Goal: Task Accomplishment & Management: Manage account settings

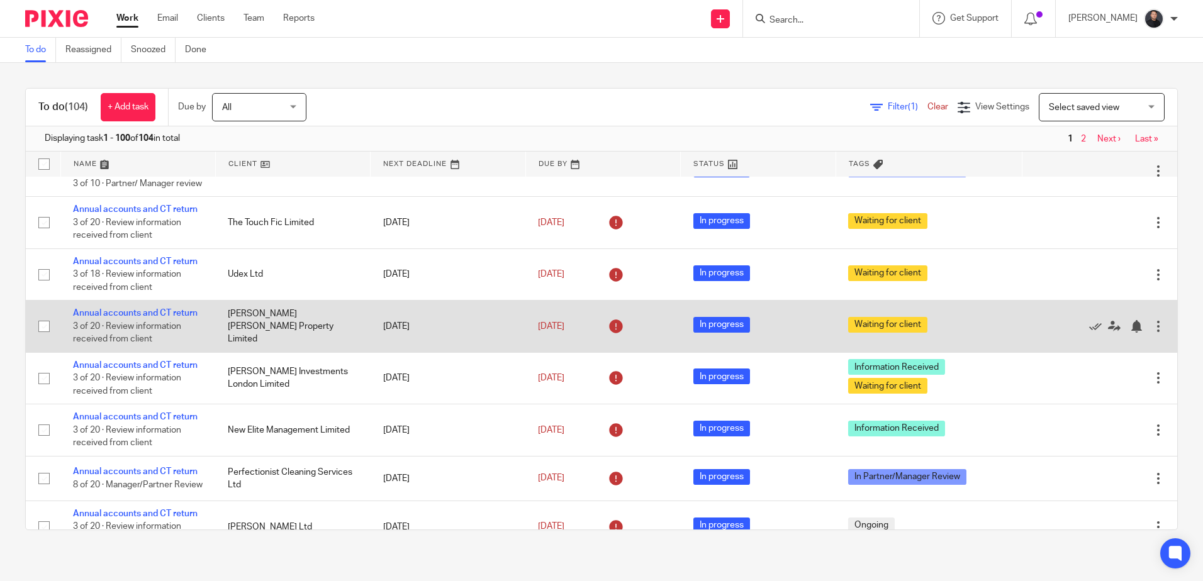
scroll to position [503, 0]
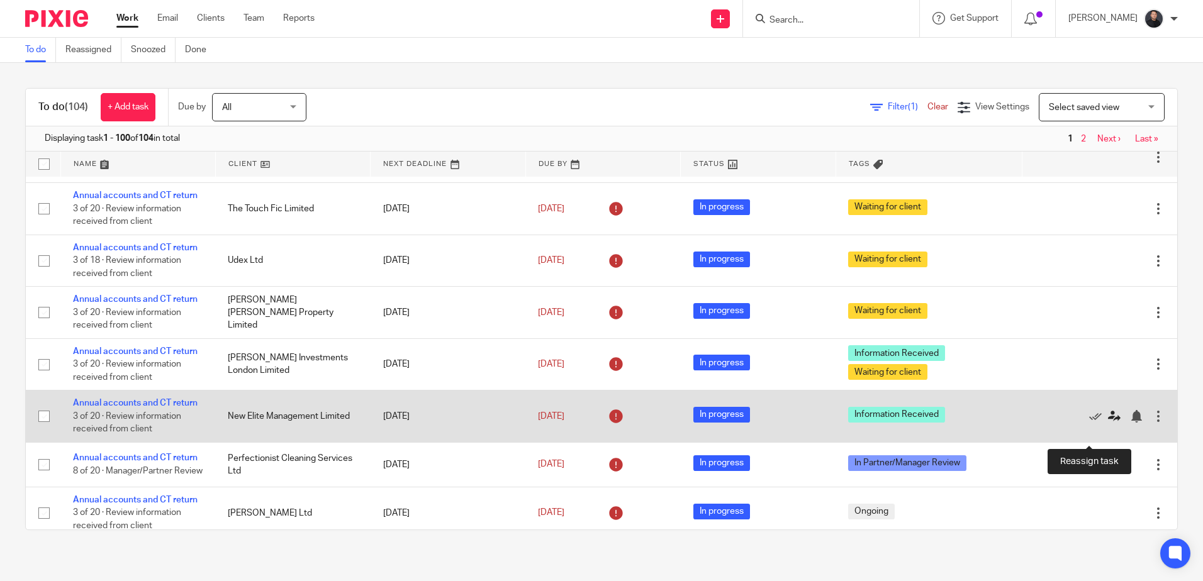
click at [1108, 423] on icon at bounding box center [1114, 416] width 13 height 13
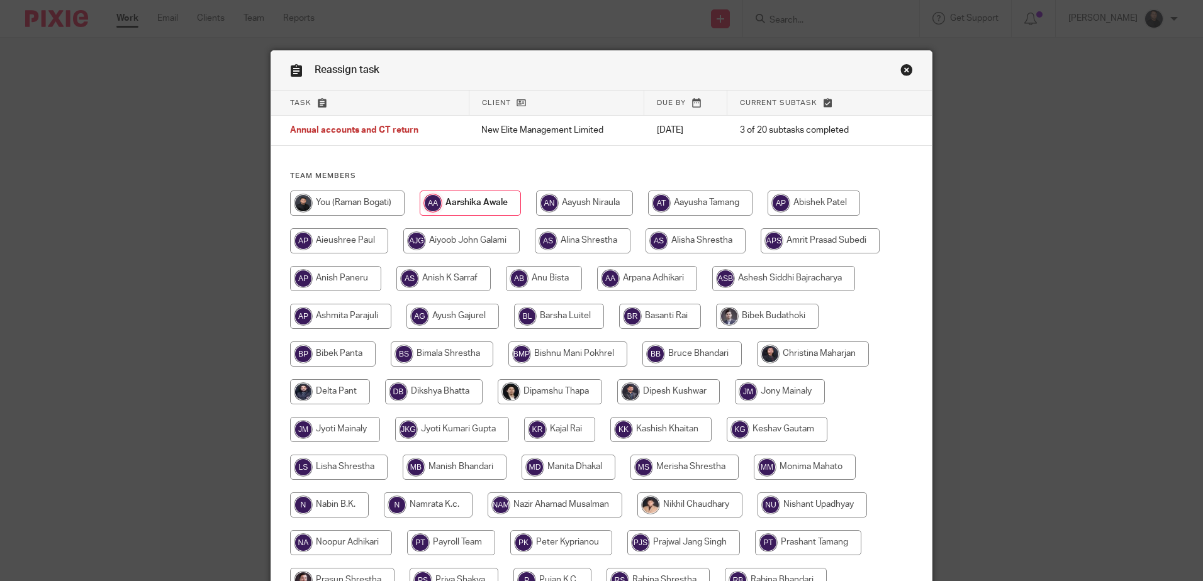
scroll to position [355, 0]
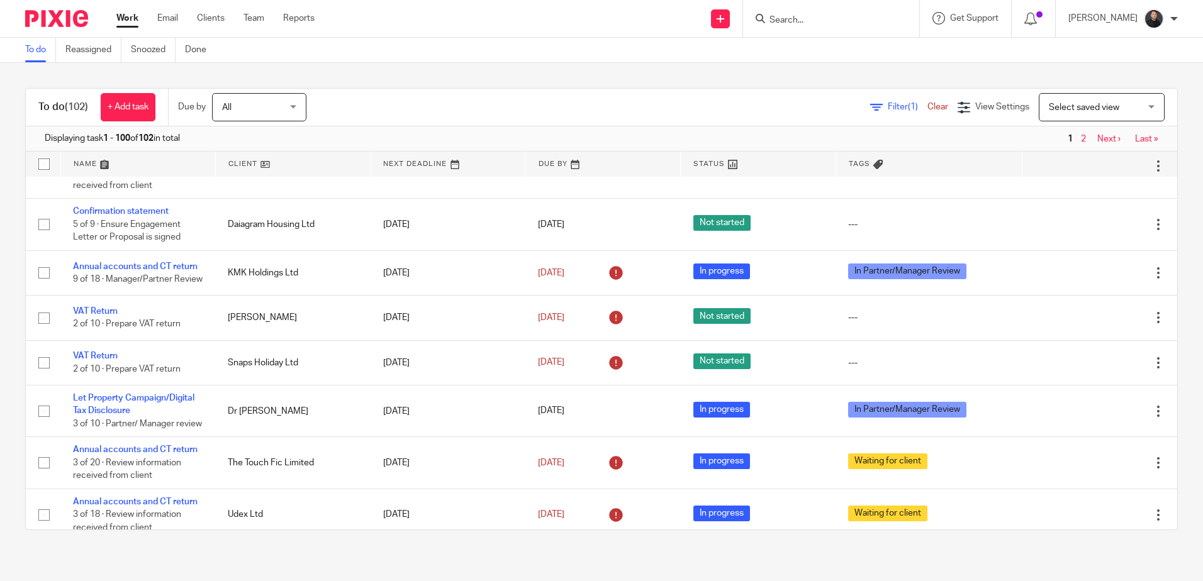
scroll to position [252, 0]
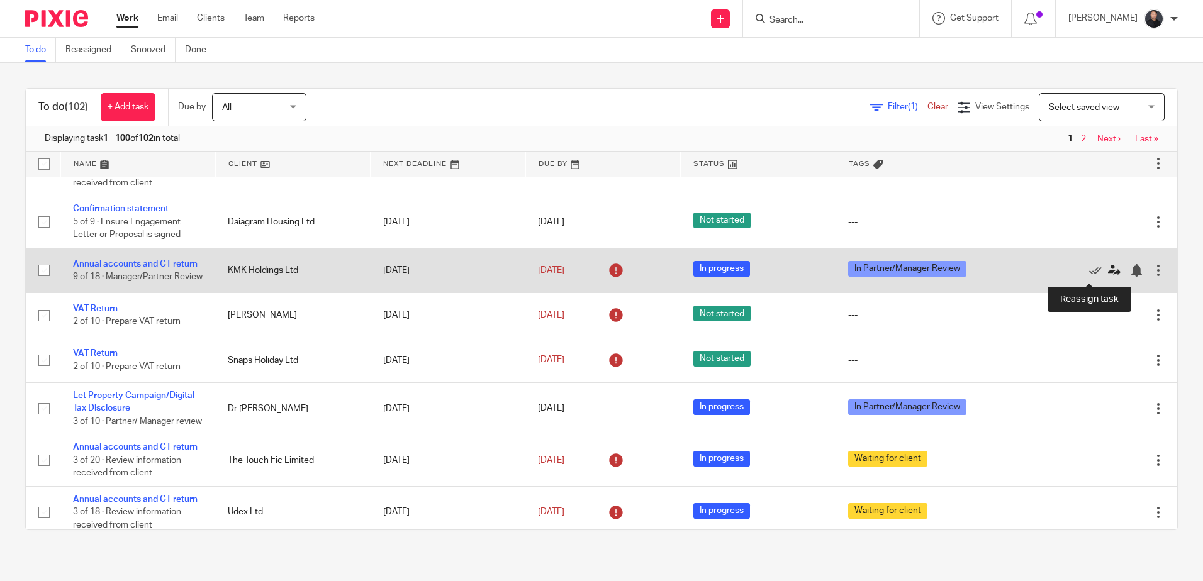
click at [1108, 270] on icon at bounding box center [1114, 270] width 13 height 13
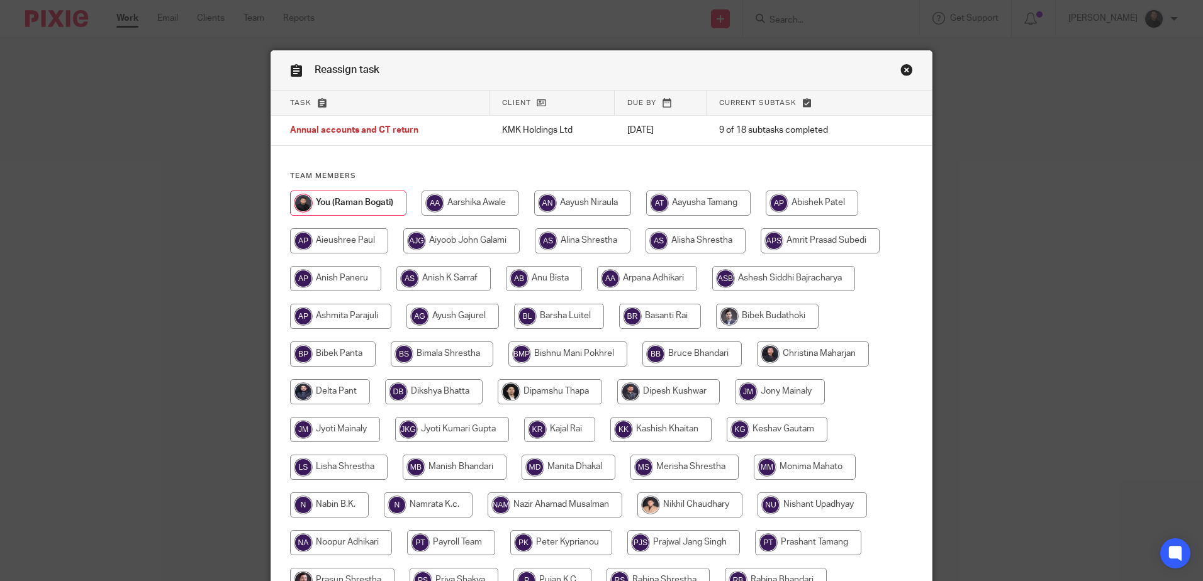
click at [776, 349] on input "radio" at bounding box center [813, 354] width 112 height 25
radio input "true"
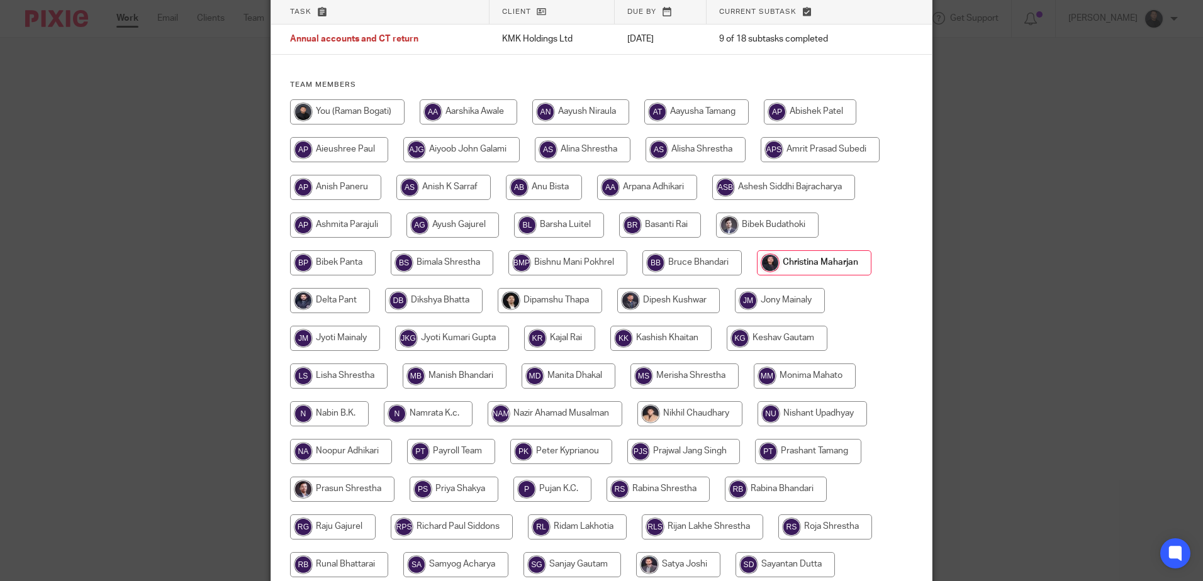
scroll to position [314, 0]
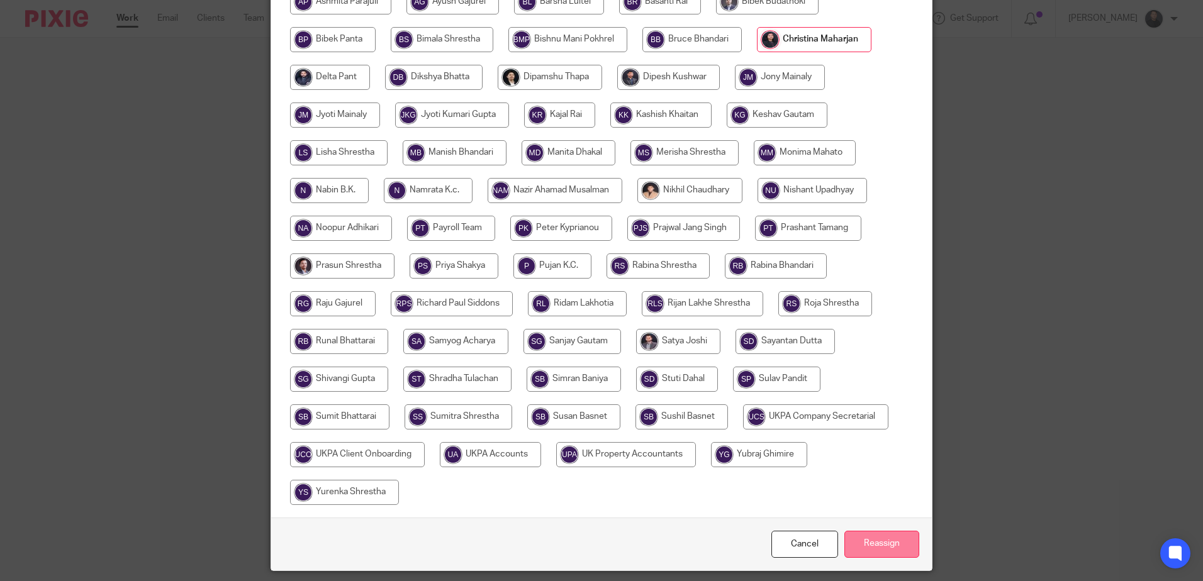
click at [889, 543] on input "Reassign" at bounding box center [881, 544] width 75 height 27
